Goal: Communication & Community: Answer question/provide support

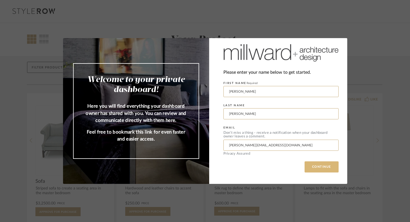
click at [313, 167] on button "CONTINUE" at bounding box center [321, 167] width 34 height 11
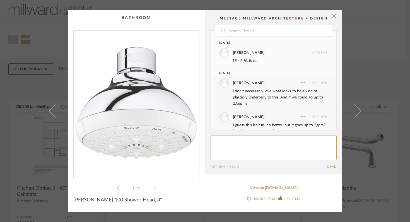
scroll to position [113, 0]
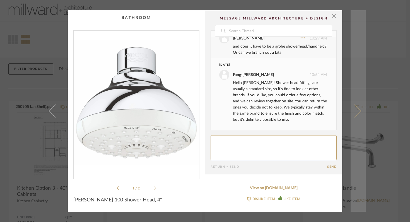
click at [356, 108] on span at bounding box center [354, 110] width 13 height 13
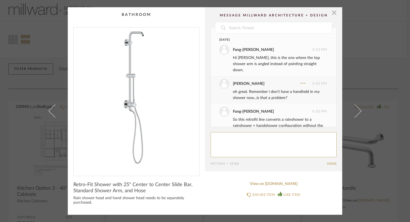
scroll to position [76, 0]
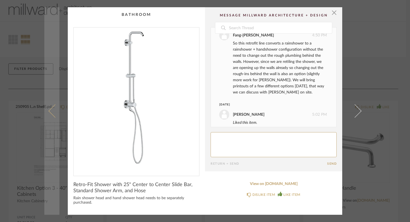
click at [53, 118] on link at bounding box center [51, 111] width 15 height 208
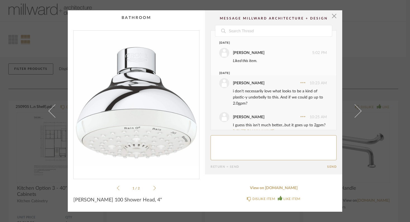
scroll to position [113, 0]
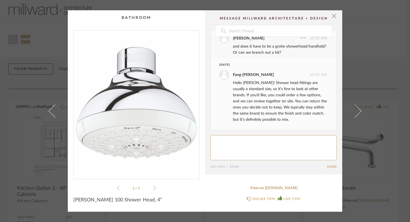
click at [229, 140] on textarea at bounding box center [273, 147] width 126 height 25
type textarea "Okay great to know. And what about gpm? are you a [PERSON_NAME] for the 2.0 NYC…"
click at [329, 167] on button "Send" at bounding box center [331, 167] width 9 height 4
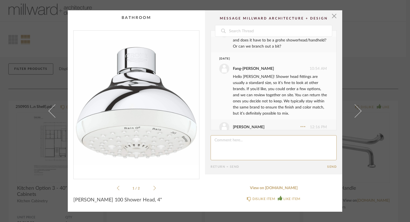
scroll to position [141, 0]
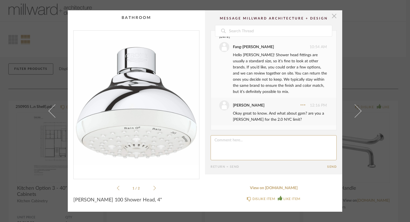
click at [332, 17] on span "button" at bounding box center [333, 15] width 11 height 11
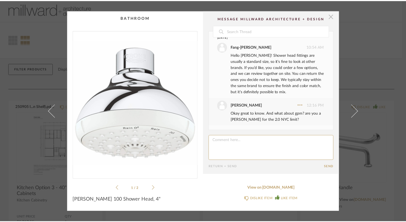
scroll to position [1, 0]
